Goal: Information Seeking & Learning: Understand process/instructions

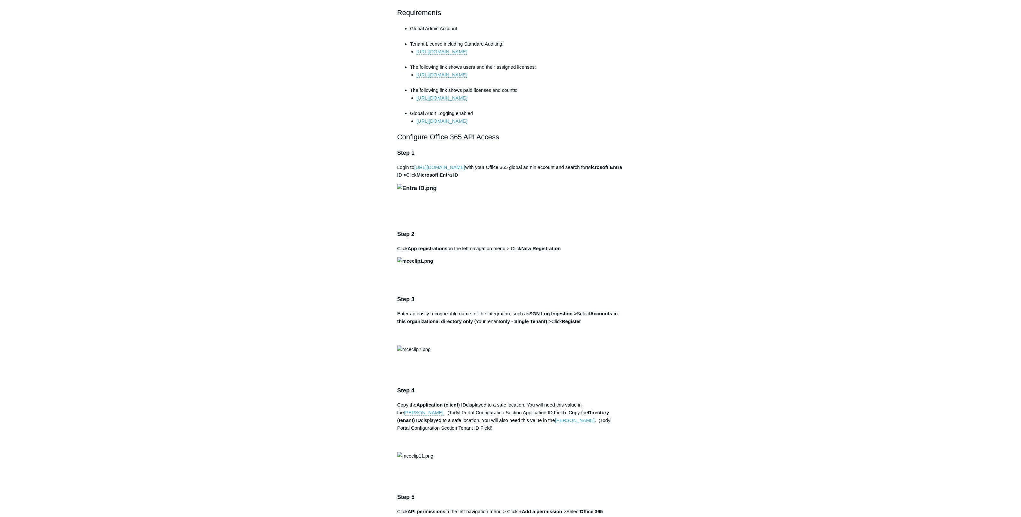
scroll to position [293, 0]
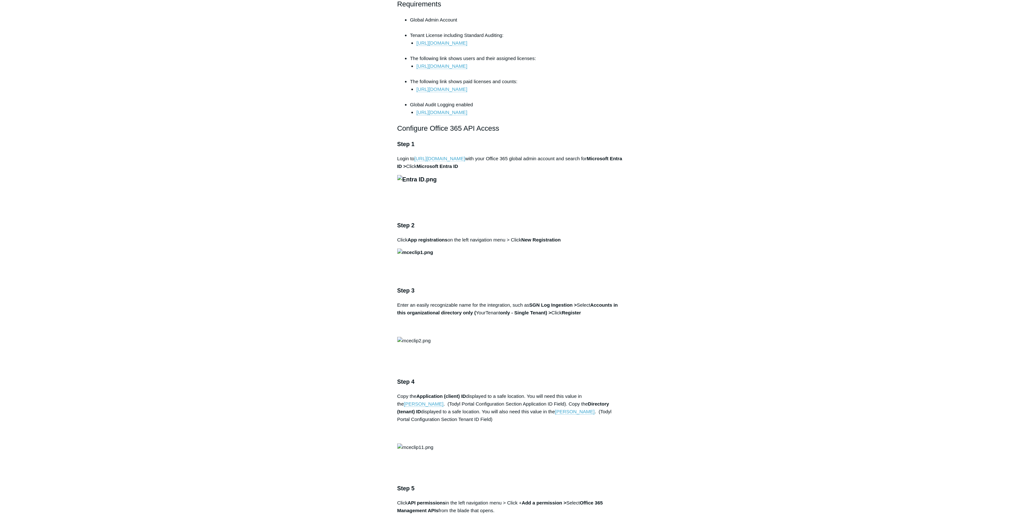
click at [443, 162] on link "https://portal.azure.com" at bounding box center [439, 159] width 51 height 6
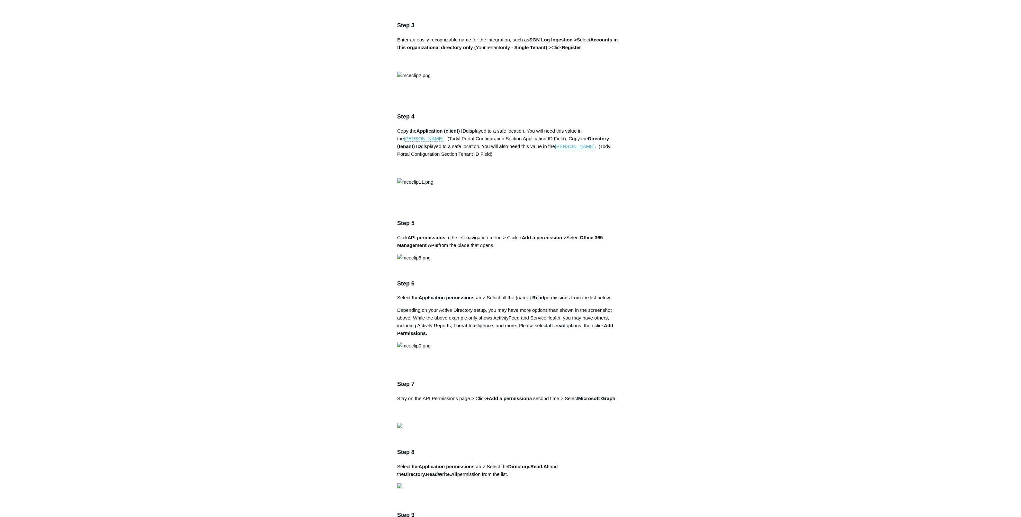
scroll to position [575, 0]
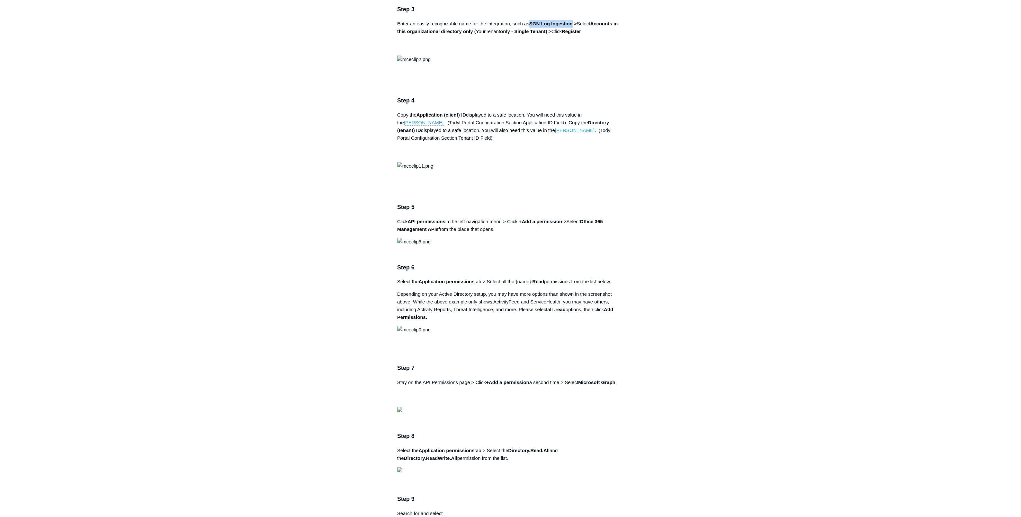
drag, startPoint x: 531, startPoint y: 256, endPoint x: 573, endPoint y: 256, distance: 42.1
click at [573, 26] on strong "SGN Log Ingestion >" at bounding box center [553, 23] width 48 height 5
copy strong "SGN Log Ingestion"
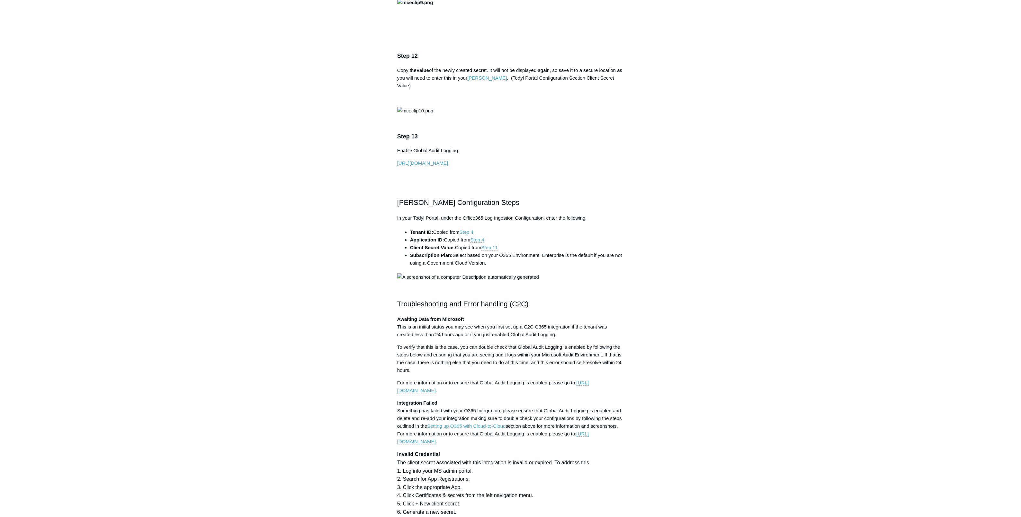
scroll to position [1436, 0]
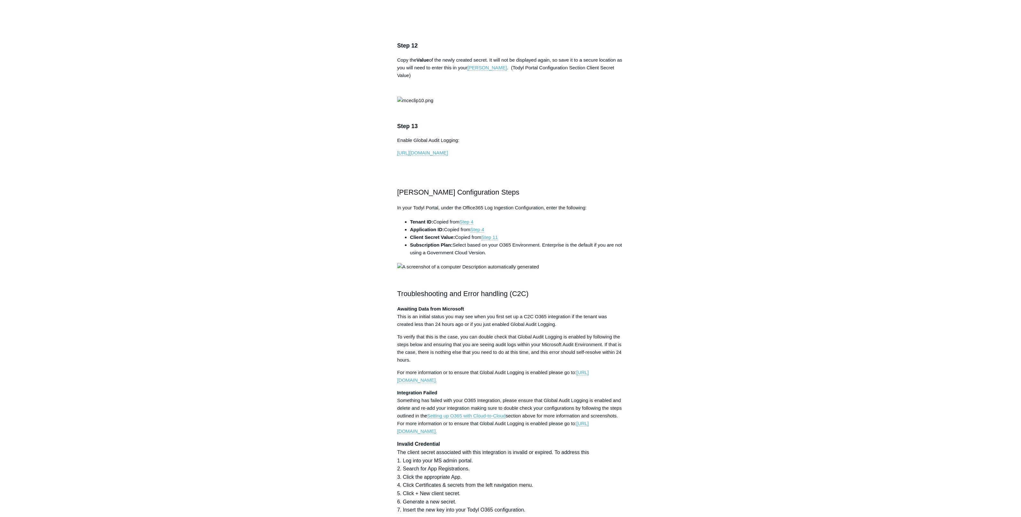
drag, startPoint x: 556, startPoint y: 150, endPoint x: 568, endPoint y: 149, distance: 11.9
copy strong ".read"
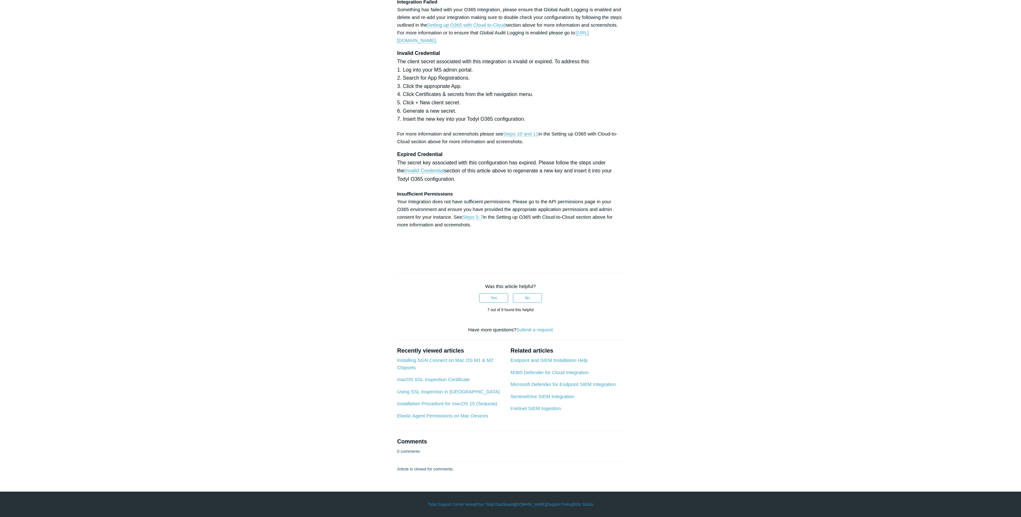
scroll to position [2403, 0]
drag, startPoint x: 498, startPoint y: 291, endPoint x: 541, endPoint y: 291, distance: 43.1
copy strong "SGN Log Ingestion"
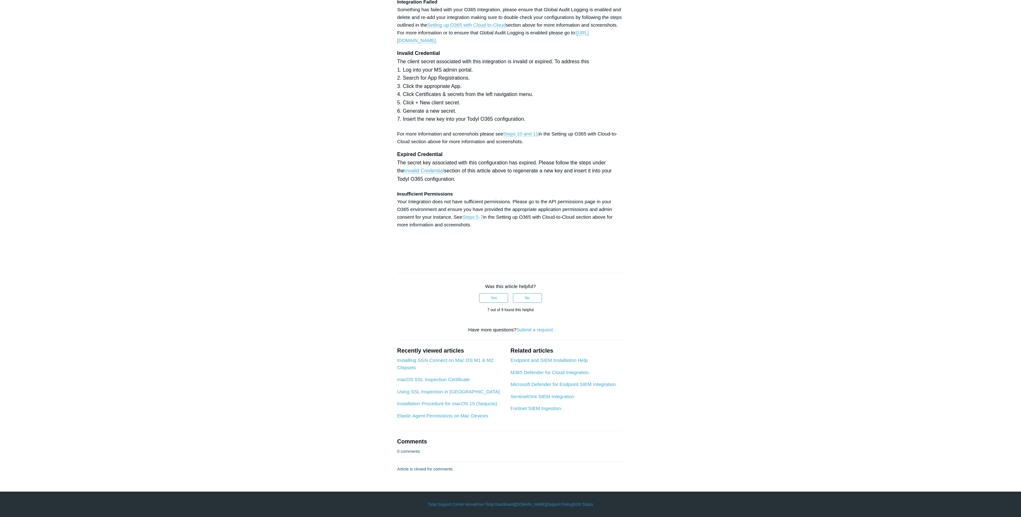
scroll to position [2847, 0]
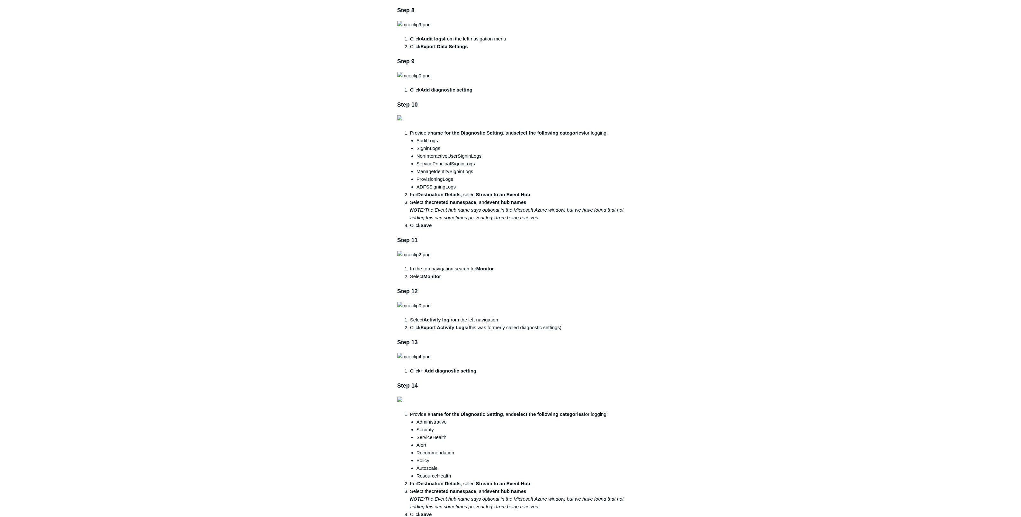
scroll to position [641, 0]
